Goal: Task Accomplishment & Management: Use online tool/utility

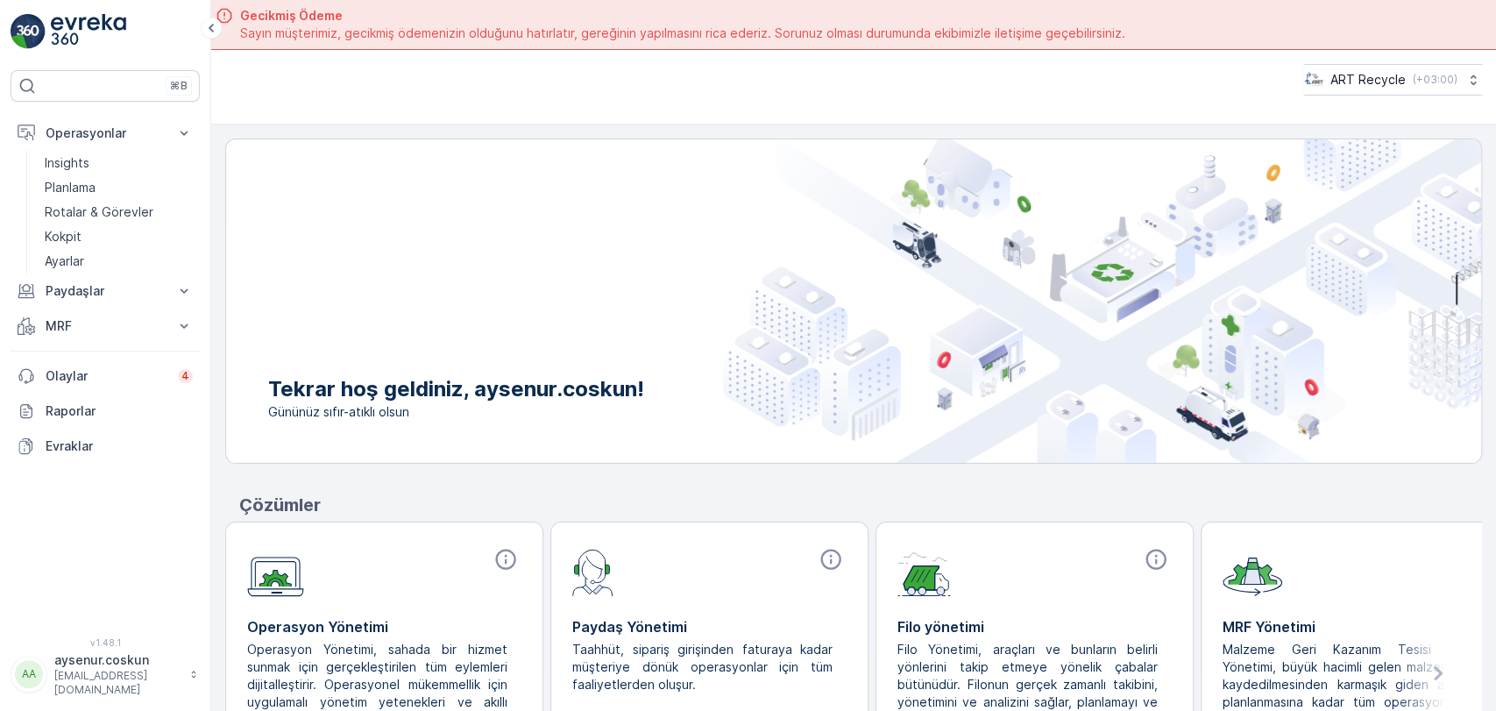
scroll to position [49, 0]
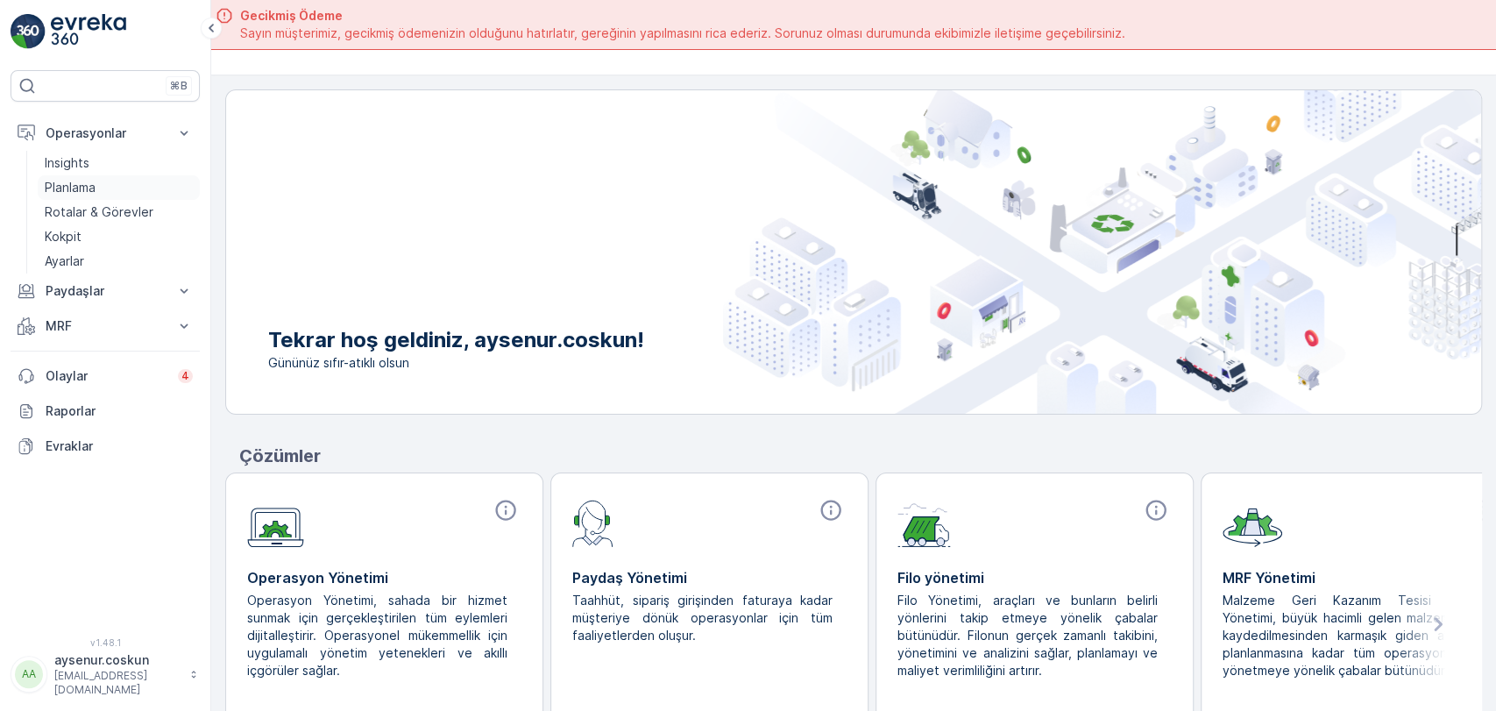
click at [41, 185] on link "Planlama" at bounding box center [119, 187] width 162 height 25
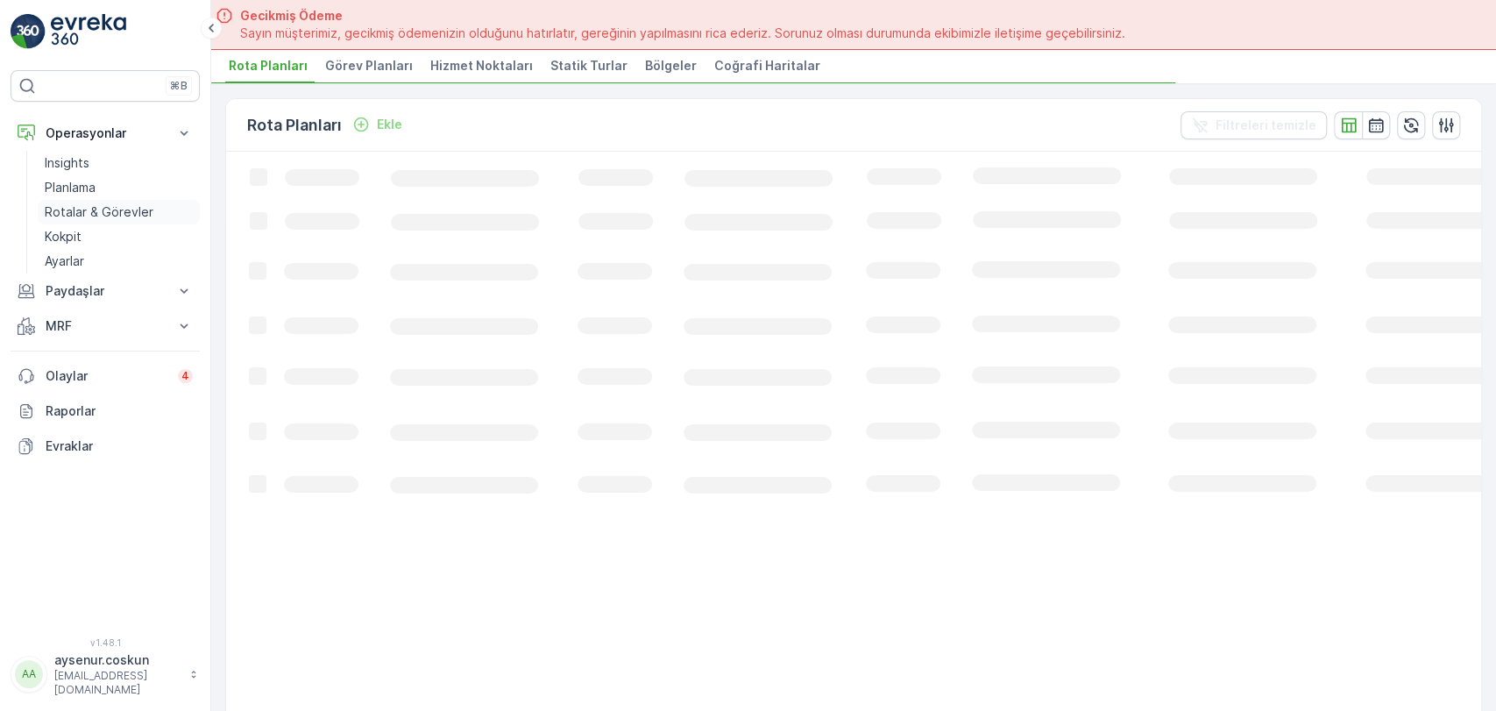
click at [147, 208] on p "Rotalar & Görevler" at bounding box center [99, 212] width 109 height 18
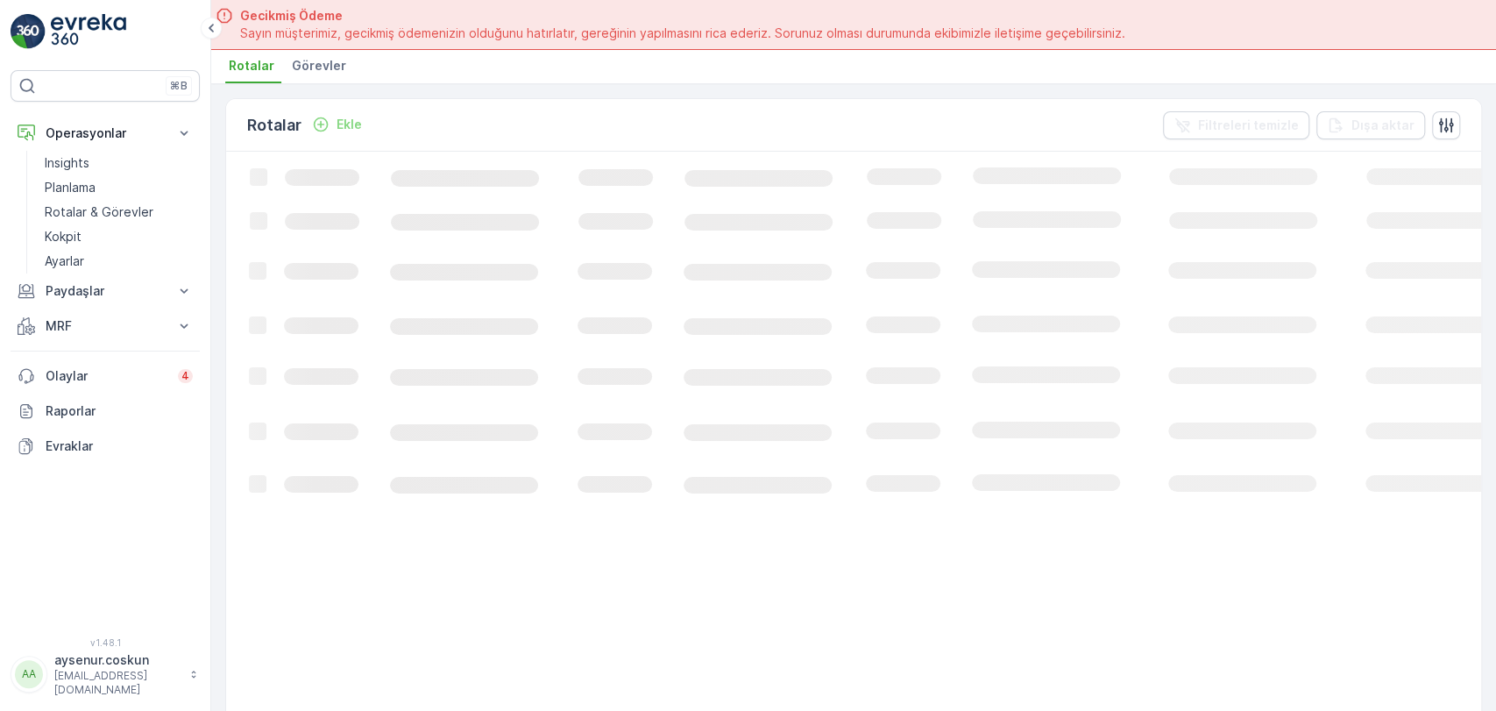
click at [324, 76] on li "Görevler" at bounding box center [320, 68] width 65 height 30
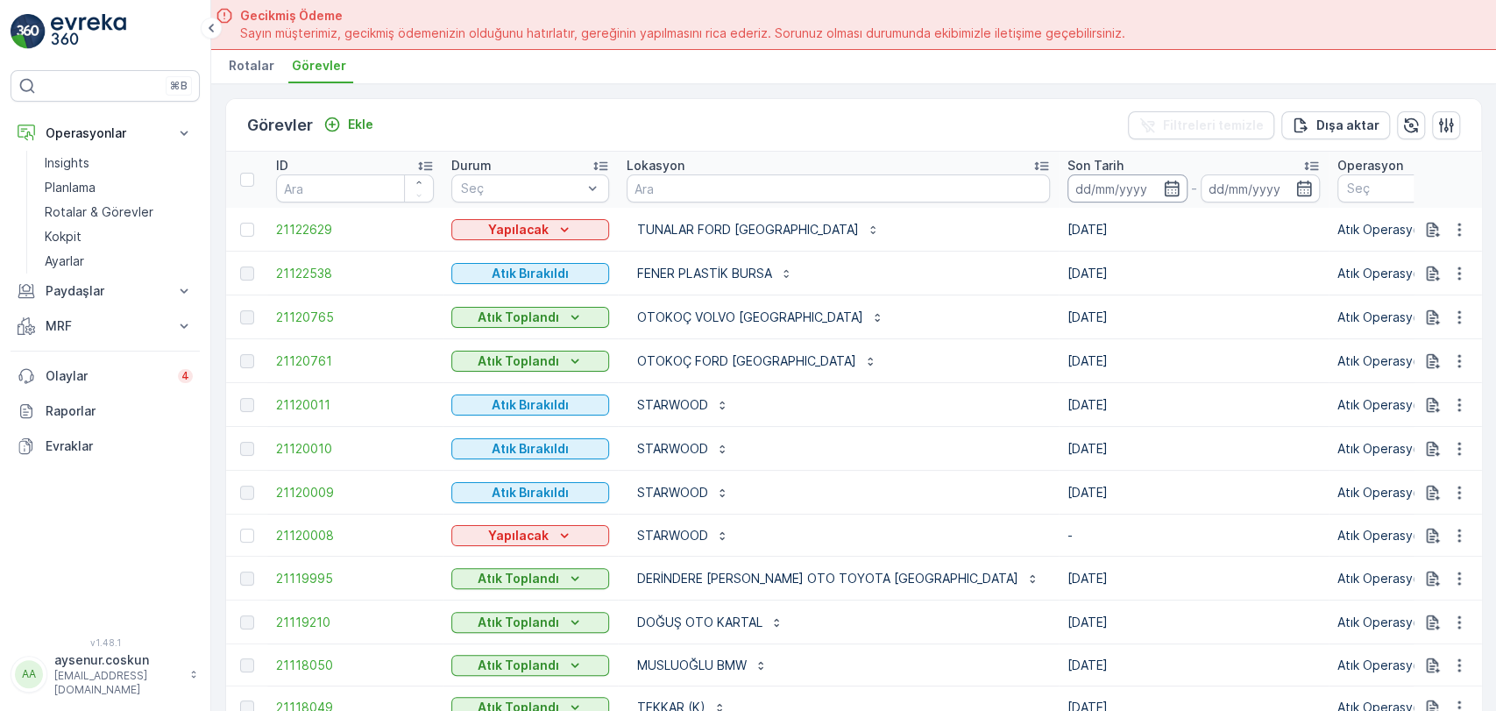
click at [1067, 182] on input at bounding box center [1127, 188] width 120 height 28
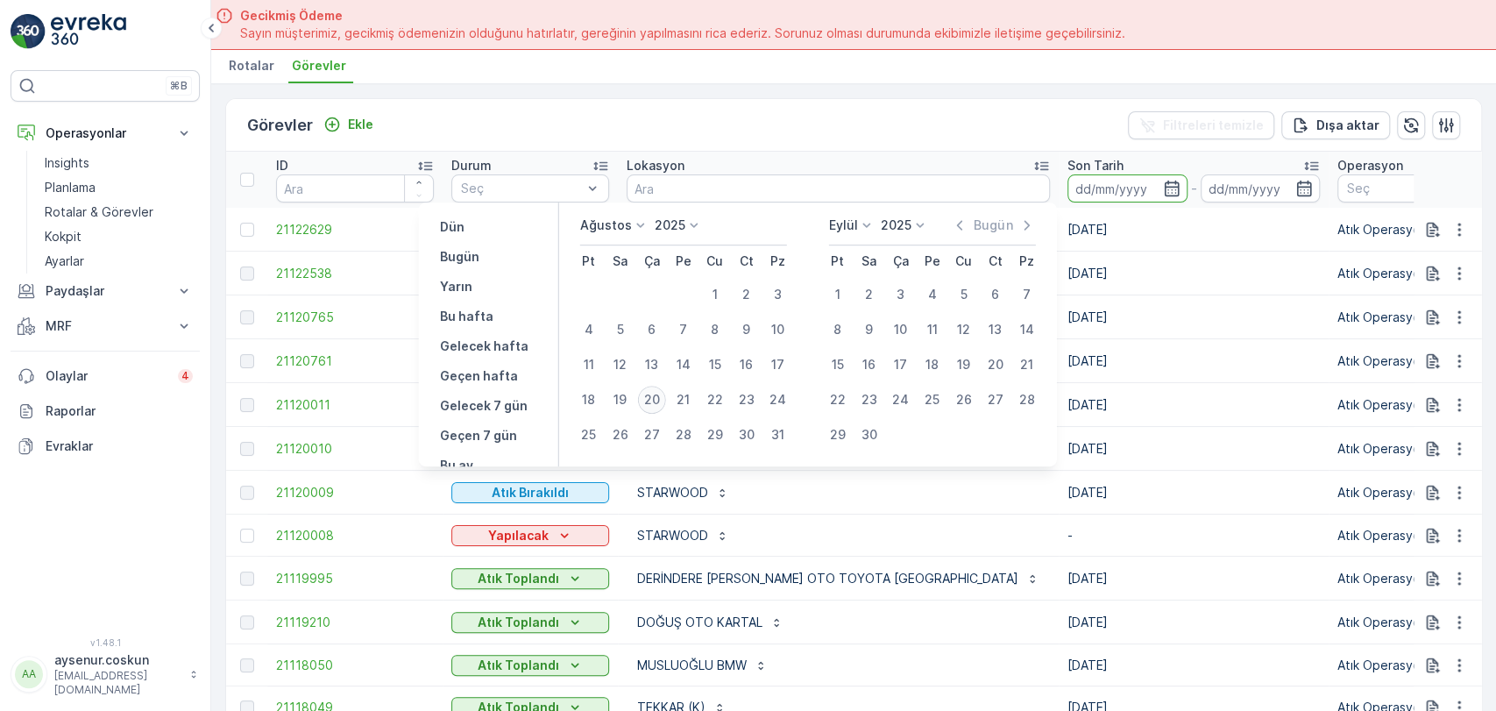
click at [649, 399] on div "20" at bounding box center [652, 400] width 28 height 28
type input "[DATE]"
click at [649, 399] on div "20" at bounding box center [652, 400] width 28 height 28
type input "[DATE]"
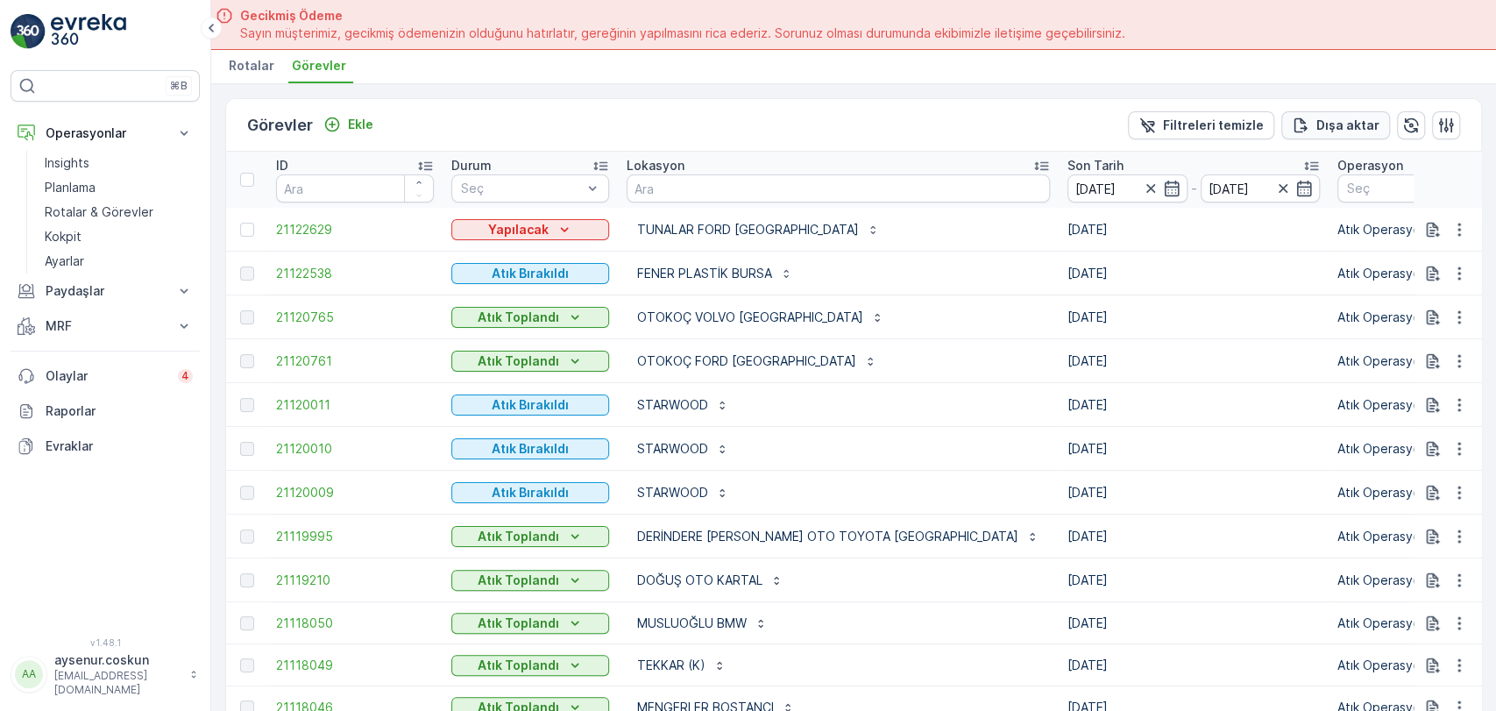
click at [1367, 121] on p "Dışa aktar" at bounding box center [1347, 126] width 63 height 18
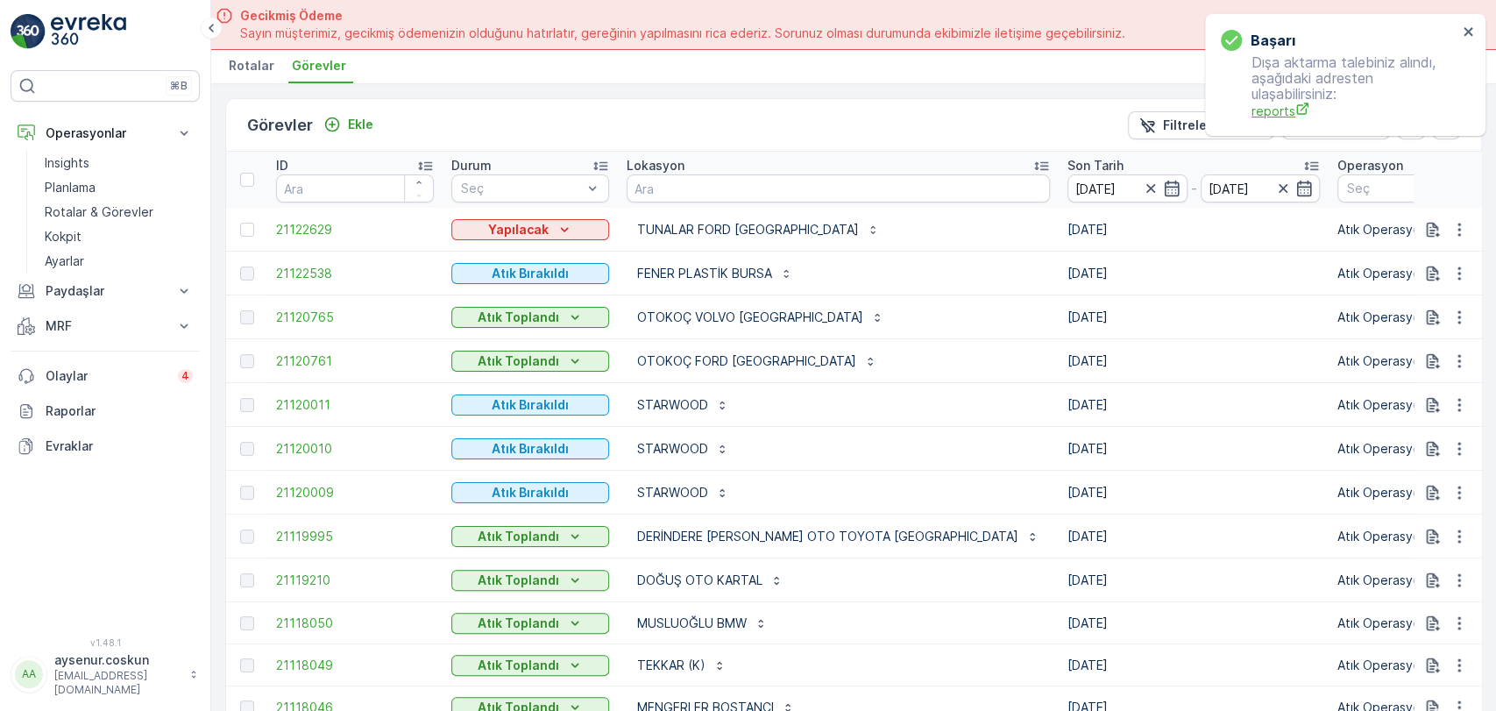
click at [1280, 114] on span "reports" at bounding box center [1354, 111] width 206 height 18
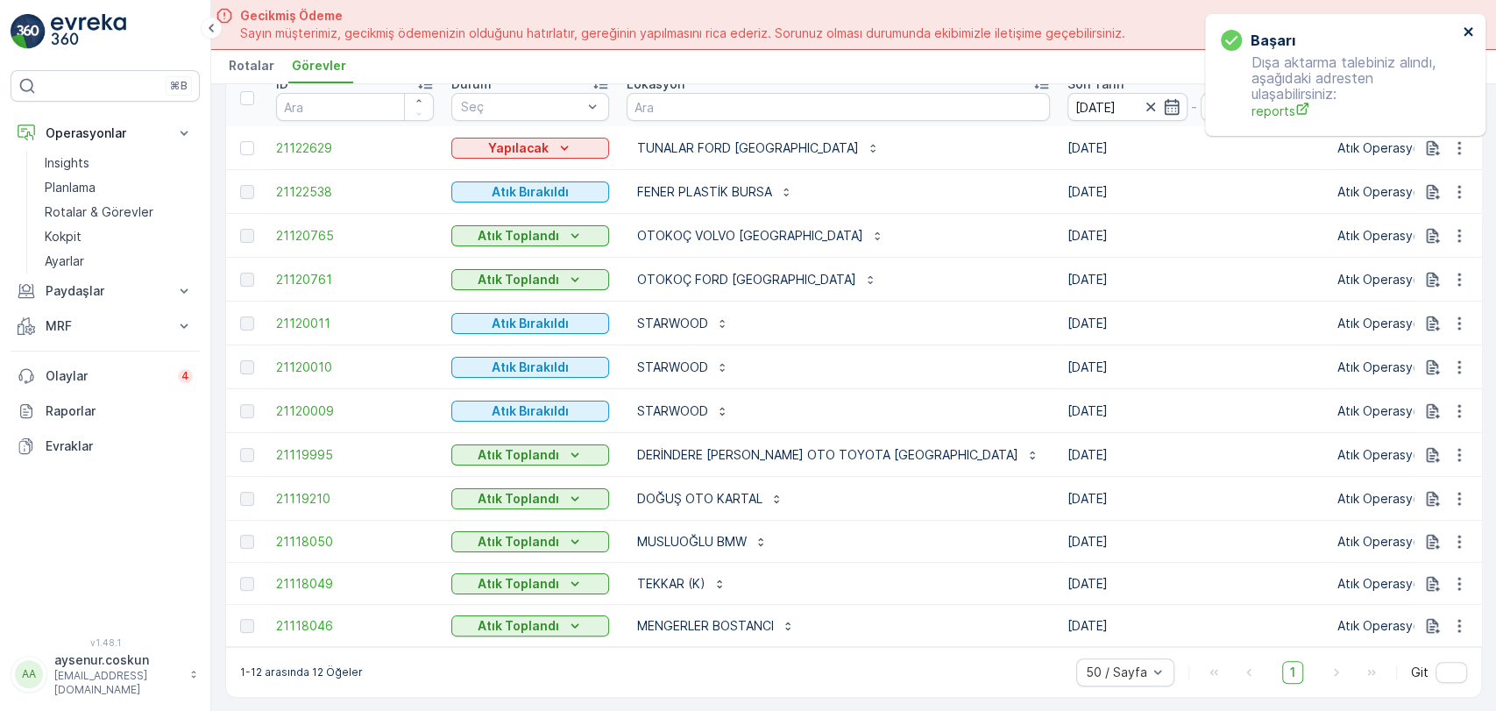
click at [1469, 29] on icon "close" at bounding box center [1468, 32] width 12 height 14
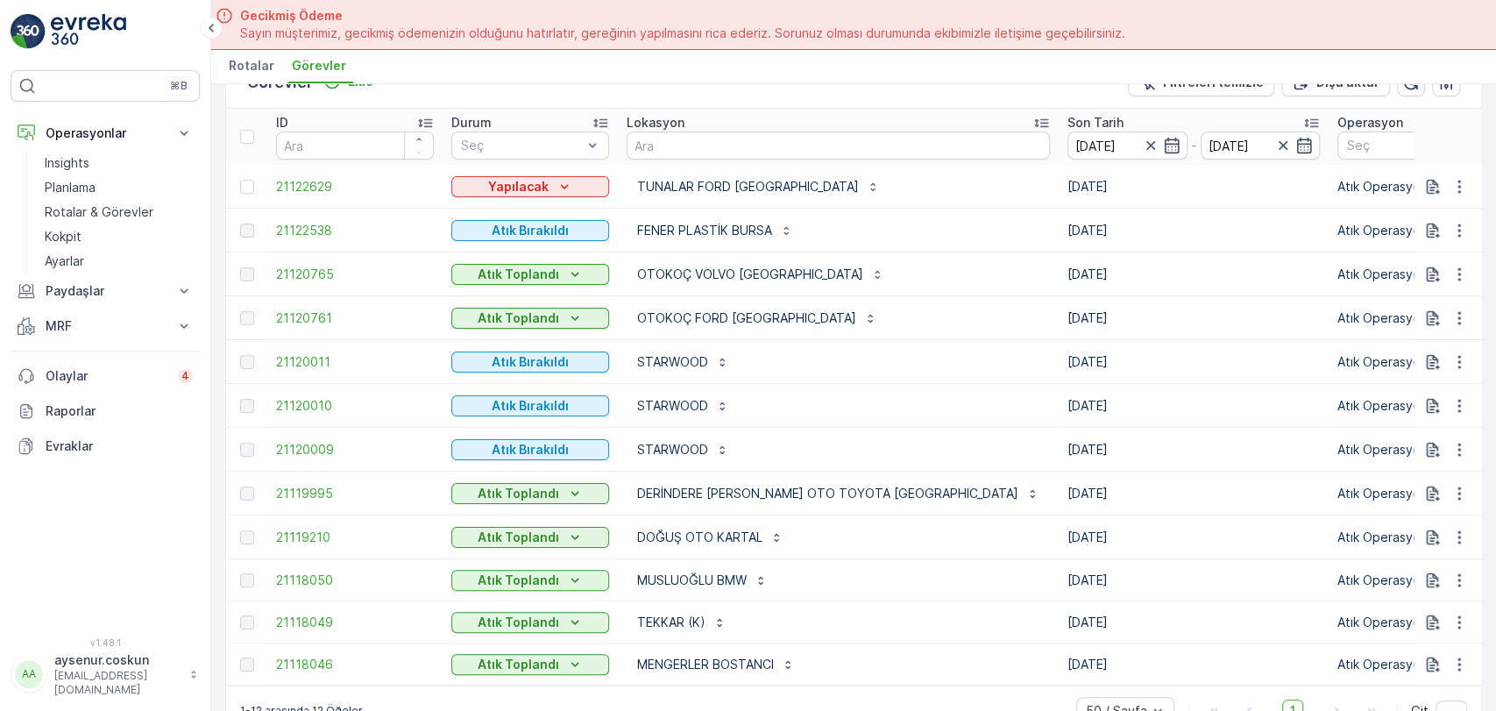
scroll to position [0, 0]
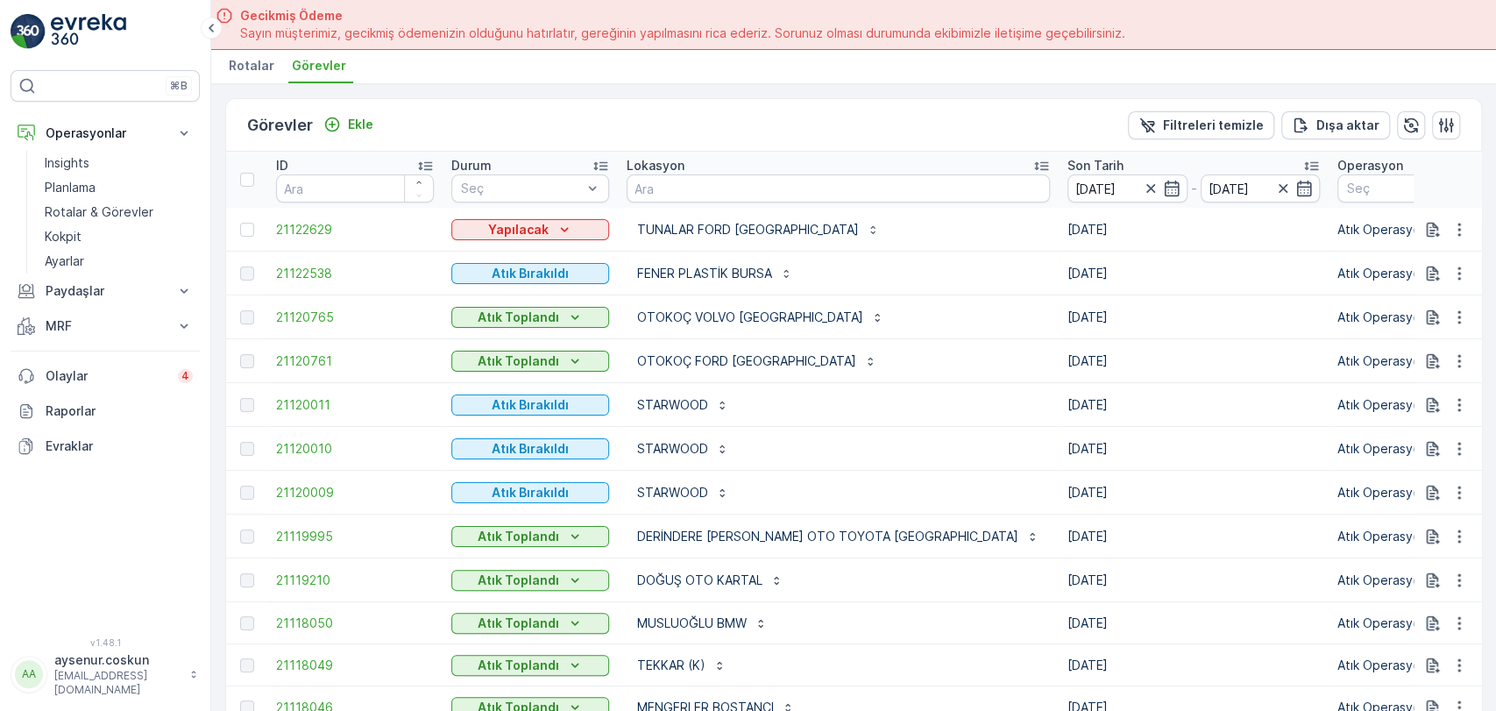
click at [60, 51] on div "⌘B Operasyonlar Insights Planlama Rotalar & Görevler Kokpit Ayarlar Paydaşlar R…" at bounding box center [105, 355] width 211 height 711
drag, startPoint x: 105, startPoint y: 187, endPoint x: 103, endPoint y: 177, distance: 10.0
click at [105, 187] on link "Planlama" at bounding box center [119, 187] width 162 height 25
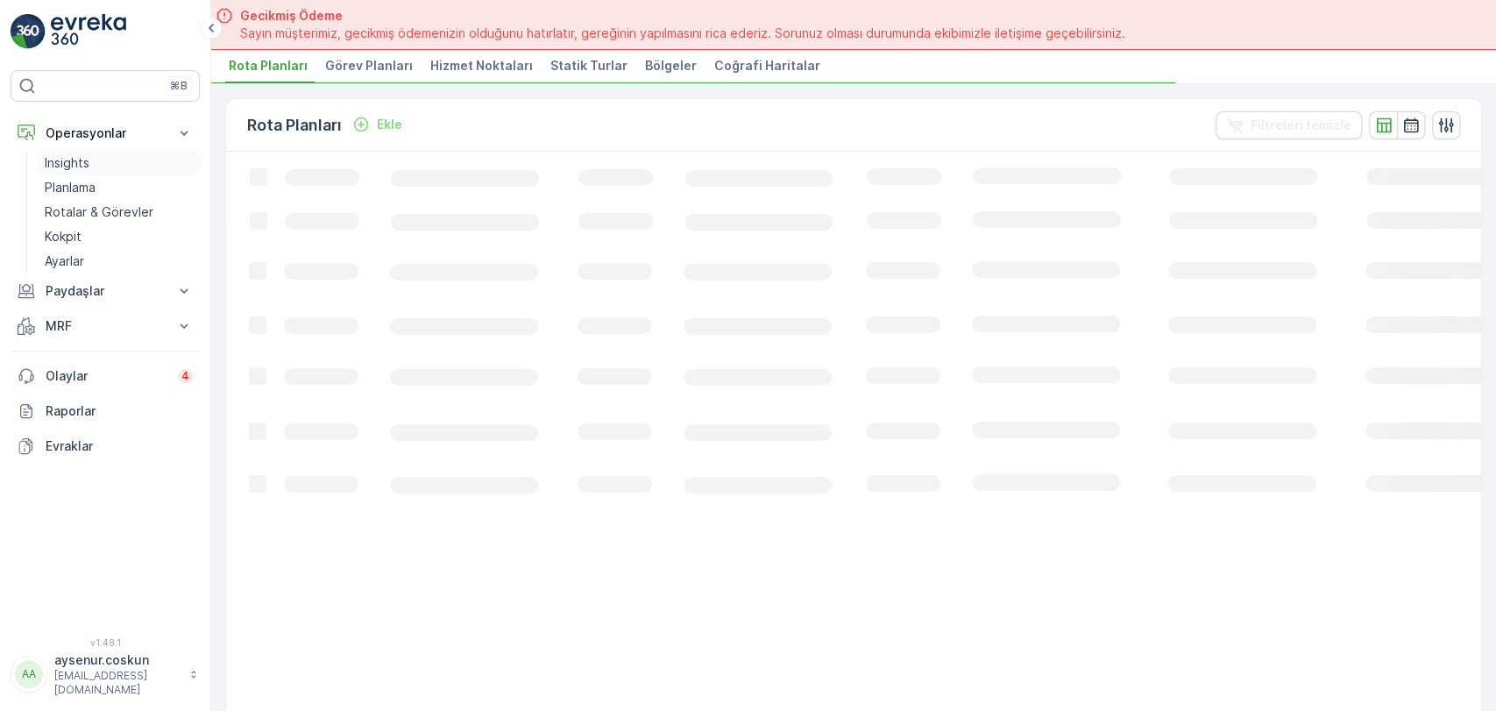
click at [102, 165] on link "Insights" at bounding box center [119, 163] width 162 height 25
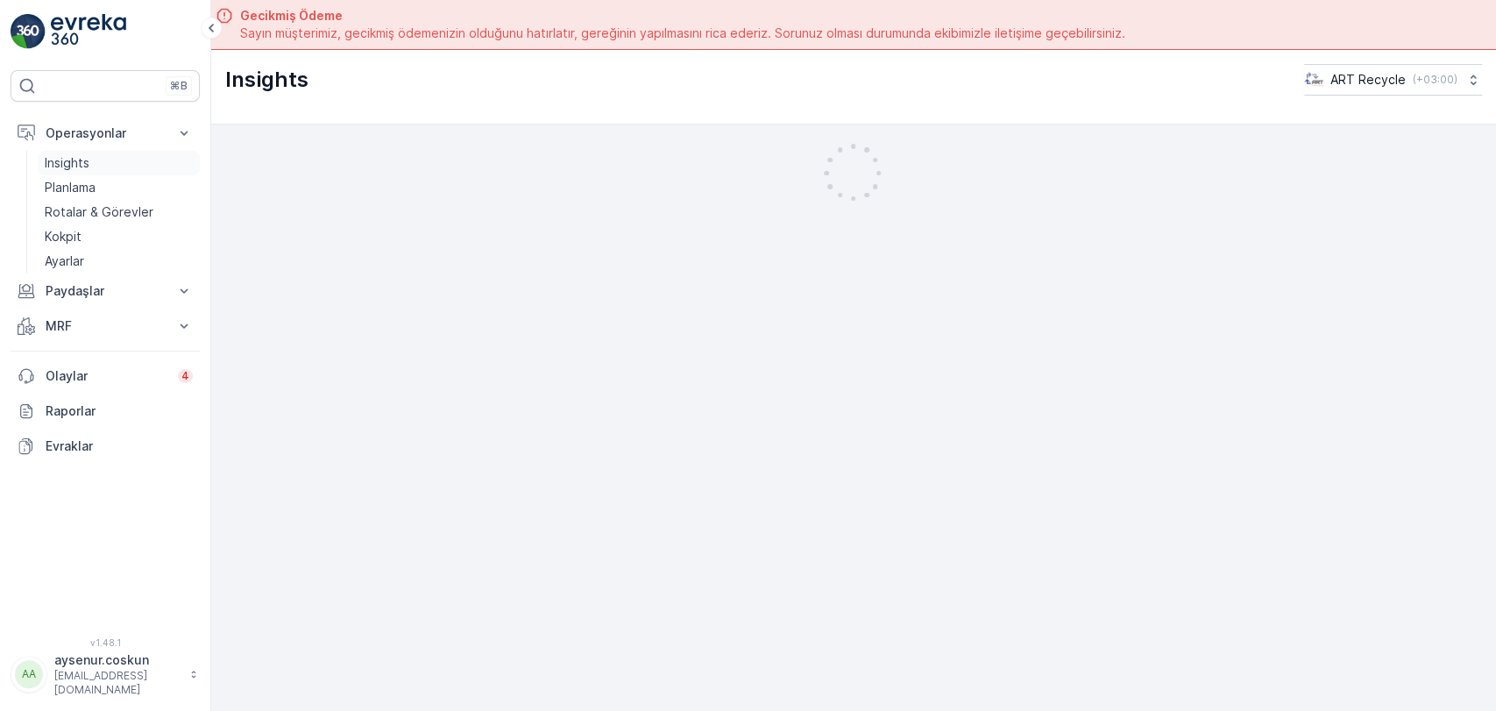
click at [102, 165] on link "Insights" at bounding box center [119, 163] width 162 height 25
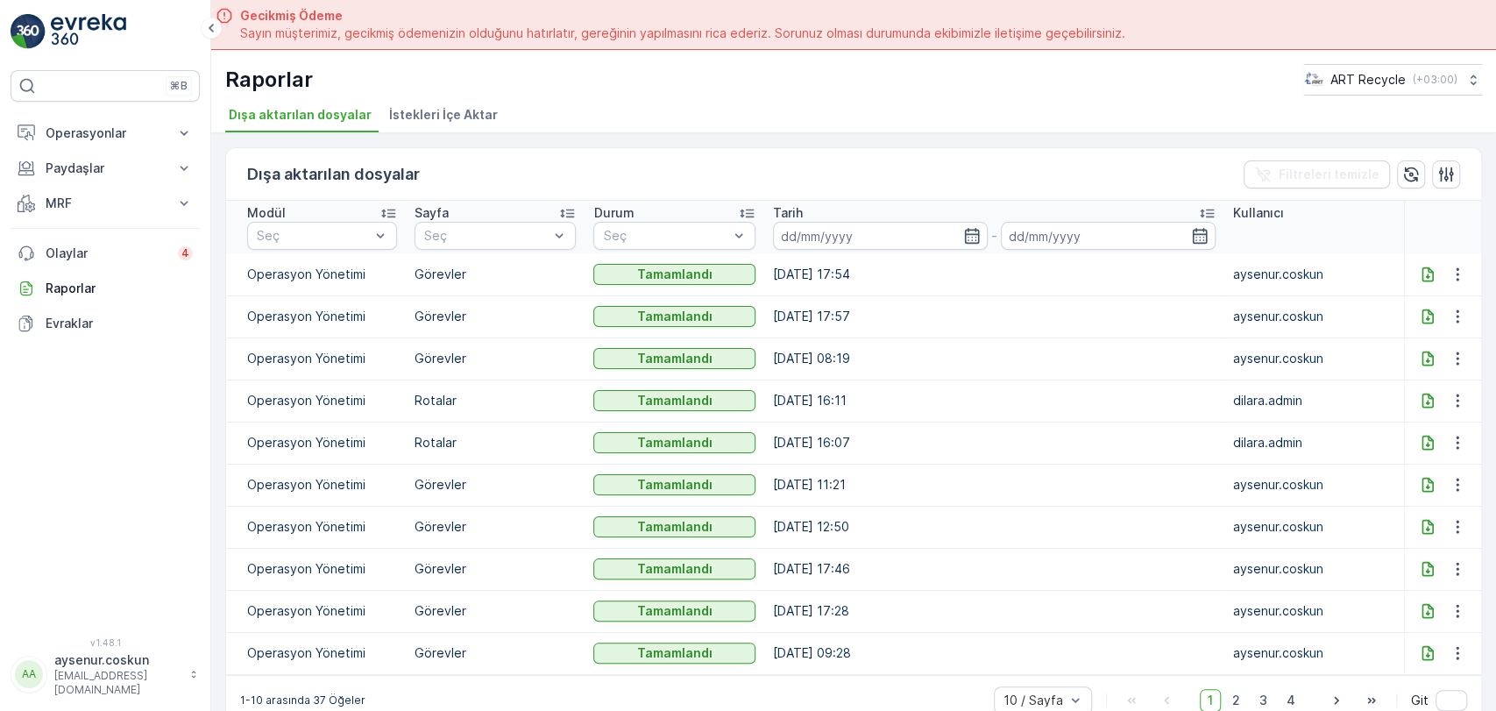
click at [1426, 275] on icon at bounding box center [1426, 273] width 11 height 15
